Goal: Information Seeking & Learning: Learn about a topic

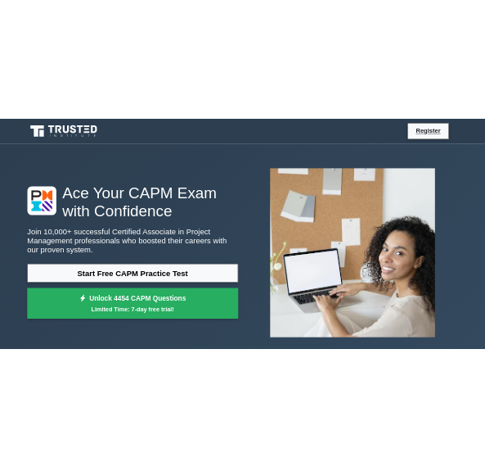
scroll to position [82, 0]
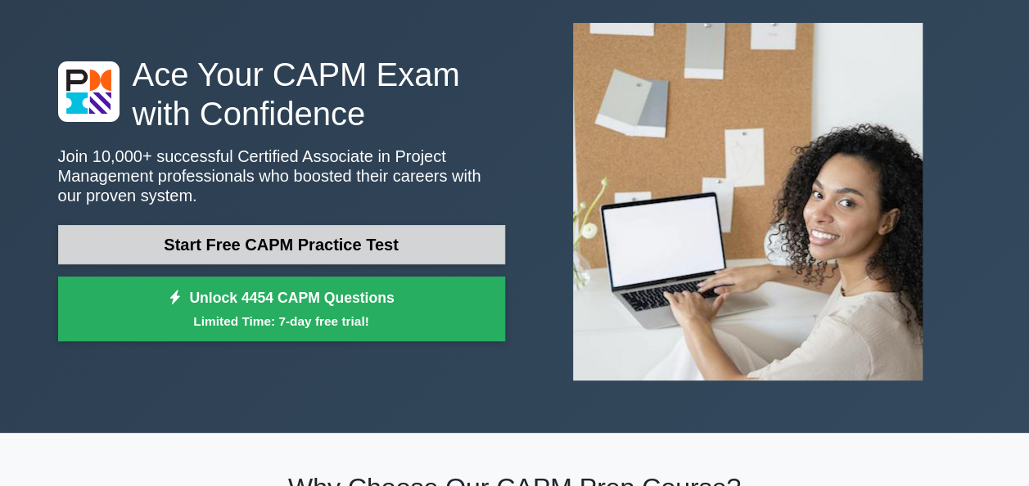
click at [370, 247] on link "Start Free CAPM Practice Test" at bounding box center [281, 244] width 447 height 39
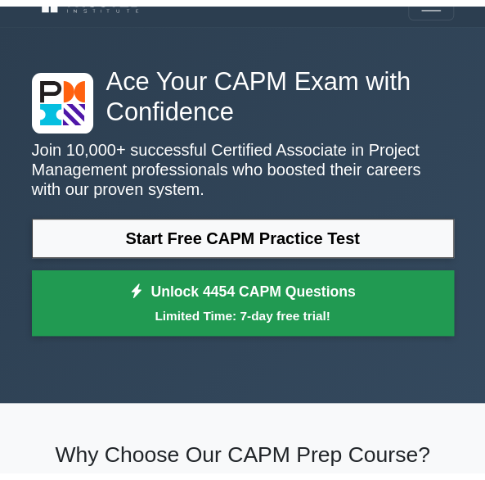
scroll to position [0, 0]
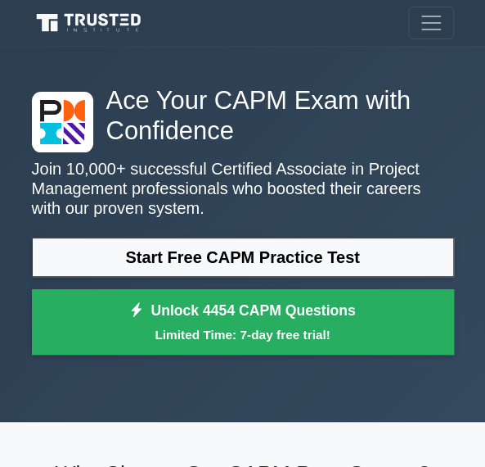
click at [211, 414] on div "Ace Your CAPM Exam with Confidence Join 10,000+ successful Certified Associate …" at bounding box center [243, 234] width 442 height 376
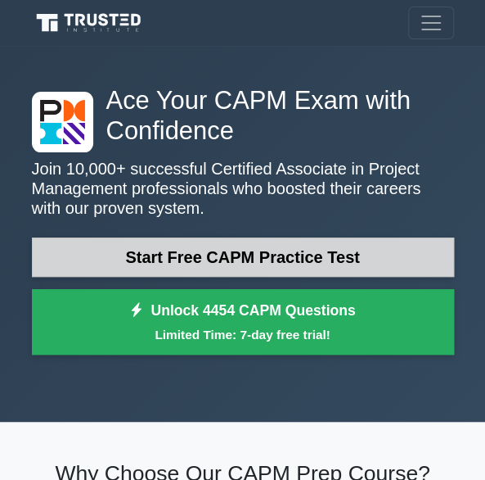
click at [208, 247] on link "Start Free CAPM Practice Test" at bounding box center [243, 256] width 422 height 39
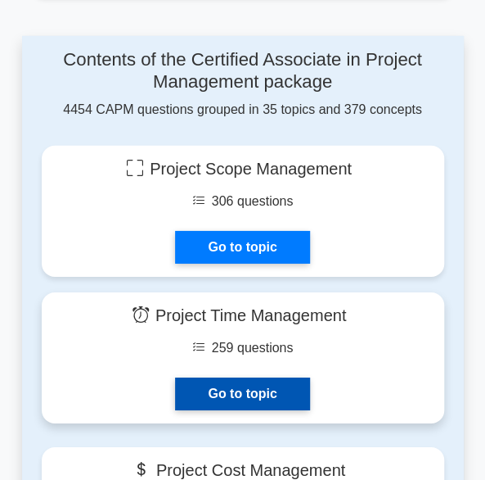
scroll to position [1064, 0]
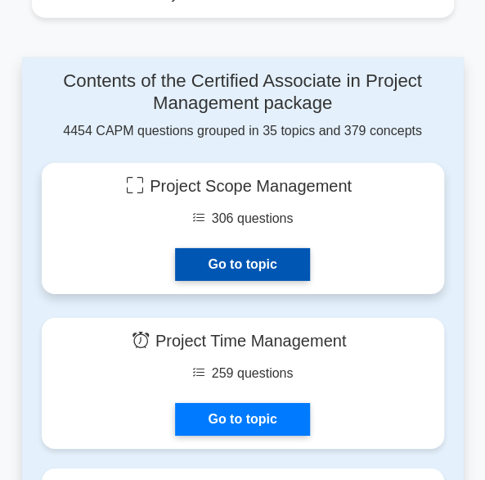
click at [228, 258] on link "Go to topic" at bounding box center [242, 264] width 134 height 33
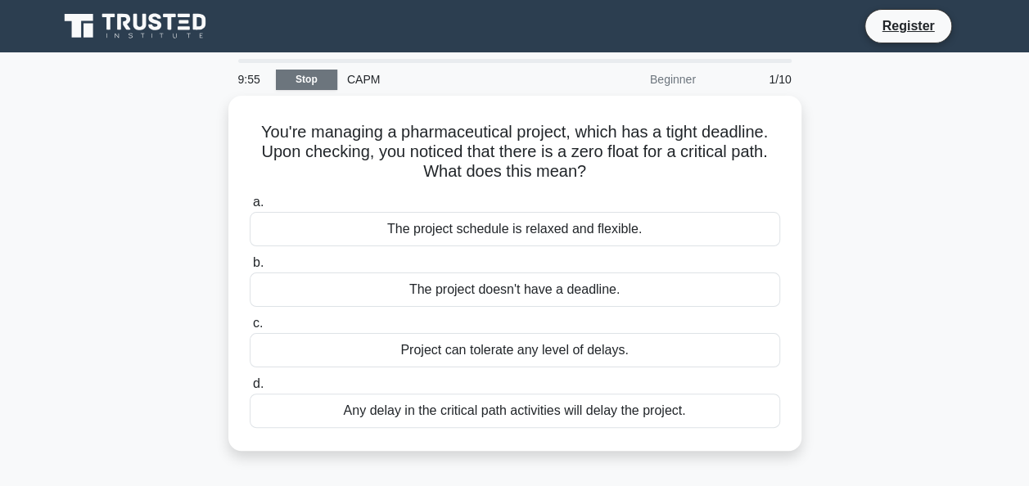
click at [319, 85] on link "Stop" at bounding box center [306, 80] width 61 height 20
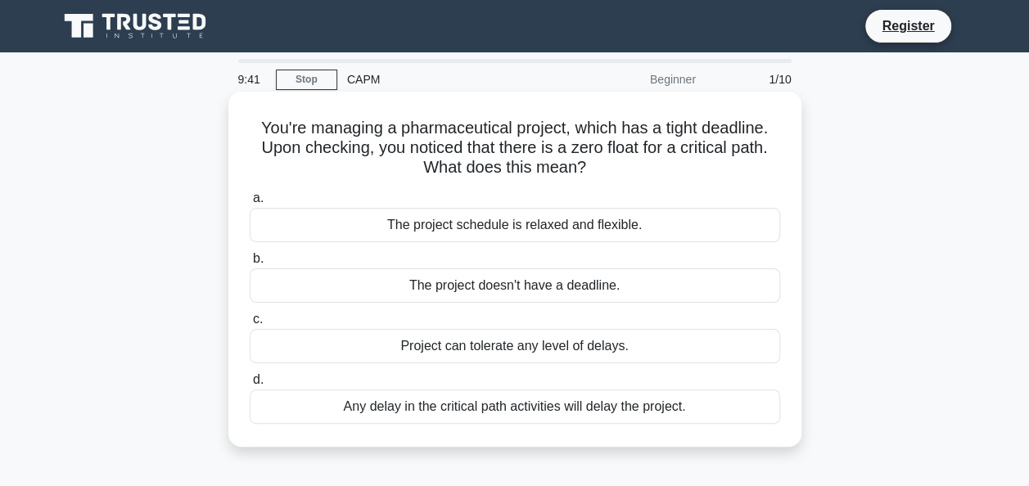
click at [508, 349] on div "Project can tolerate any level of delays." at bounding box center [515, 346] width 530 height 34
click at [250, 325] on input "c. Project can tolerate any level of delays." at bounding box center [250, 319] width 0 height 11
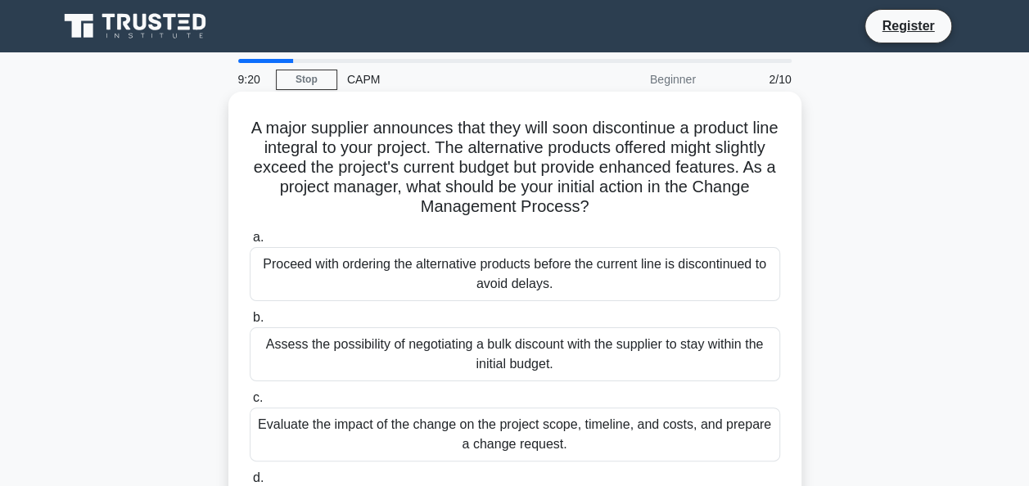
scroll to position [82, 0]
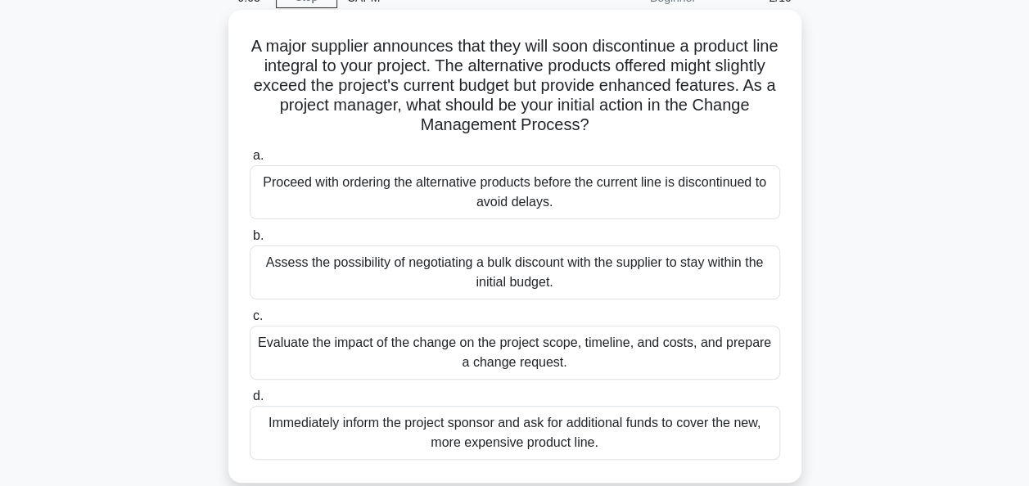
click at [512, 351] on div "Evaluate the impact of the change on the project scope, timeline, and costs, an…" at bounding box center [515, 353] width 530 height 54
click at [250, 322] on input "c. Evaluate the impact of the change on the project scope, timeline, and costs,…" at bounding box center [250, 316] width 0 height 11
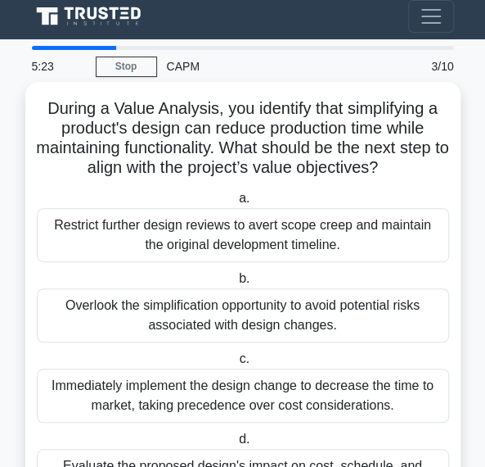
scroll to position [0, 0]
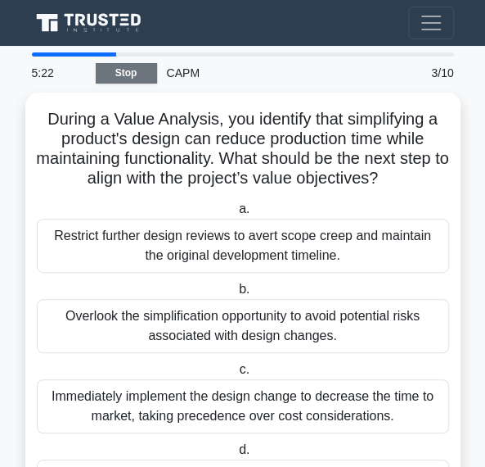
click at [127, 63] on link "Stop" at bounding box center [126, 73] width 61 height 20
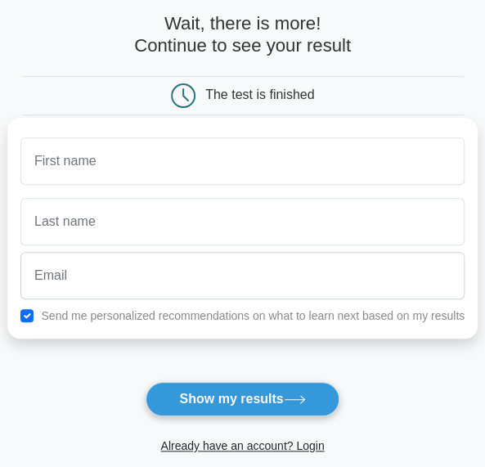
scroll to position [164, 0]
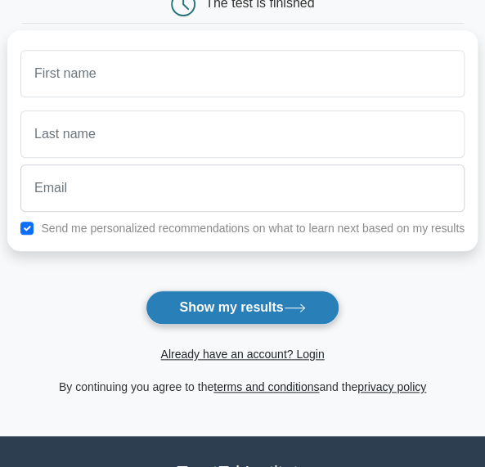
click at [185, 304] on button "Show my results" at bounding box center [242, 308] width 193 height 34
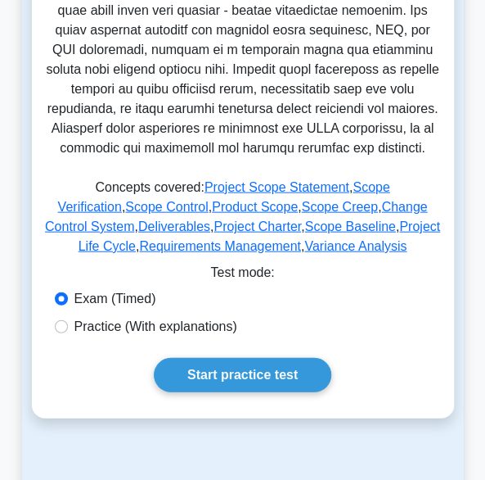
scroll to position [818, 0]
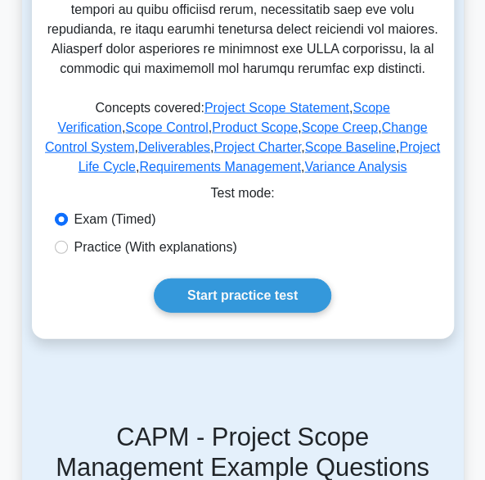
click at [182, 255] on label "Practice (With explanations)" at bounding box center [155, 247] width 163 height 20
click at [68, 254] on input "Practice (With explanations)" at bounding box center [61, 247] width 13 height 13
radio input "true"
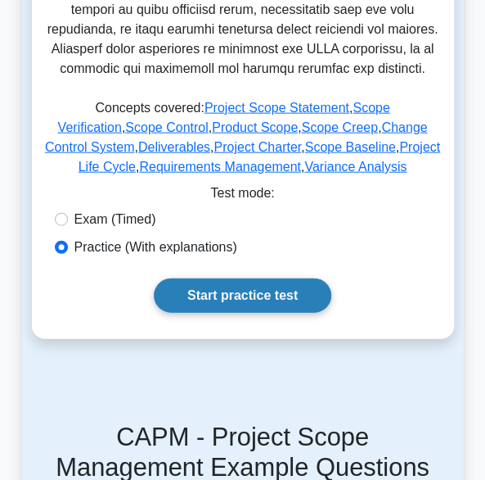
click at [214, 295] on link "Start practice test" at bounding box center [243, 295] width 178 height 34
